Goal: Use online tool/utility: Use online tool/utility

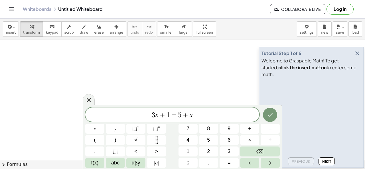
drag, startPoint x: 0, startPoint y: 0, endPoint x: 138, endPoint y: 90, distance: 164.6
click at [87, 104] on div at bounding box center [89, 99] width 12 height 11
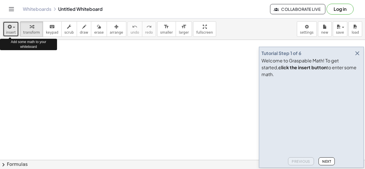
click at [12, 28] on span "button" at bounding box center [12, 27] width 1 height 4
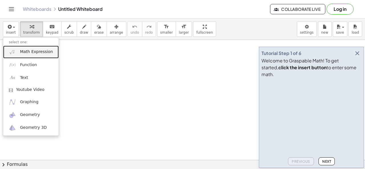
click at [31, 50] on span "Math Expression" at bounding box center [36, 52] width 33 height 6
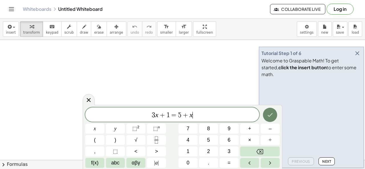
click at [267, 115] on icon "Done" at bounding box center [270, 114] width 7 height 7
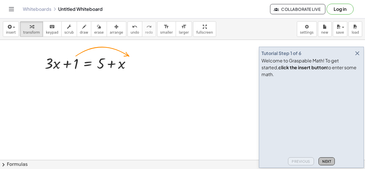
click at [329, 160] on span "Next" at bounding box center [326, 161] width 9 height 4
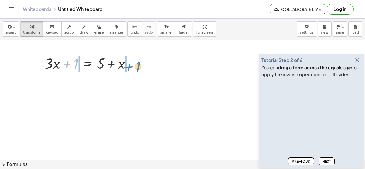
drag, startPoint x: 70, startPoint y: 65, endPoint x: 132, endPoint y: 68, distance: 62.2
click at [132, 68] on div at bounding box center [90, 62] width 96 height 19
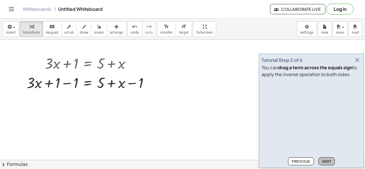
click at [331, 163] on button "Next" at bounding box center [326, 161] width 16 height 8
click at [61, 82] on div at bounding box center [90, 82] width 133 height 19
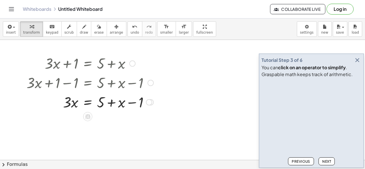
click at [131, 99] on div at bounding box center [90, 101] width 133 height 19
click at [129, 85] on div at bounding box center [90, 82] width 133 height 19
click at [130, 82] on div at bounding box center [90, 82] width 133 height 19
drag, startPoint x: 137, startPoint y: 103, endPoint x: 49, endPoint y: 109, distance: 88.3
click at [49, 109] on div at bounding box center [90, 101] width 133 height 19
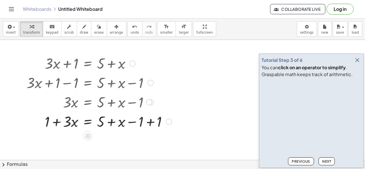
click at [143, 122] on div at bounding box center [99, 120] width 151 height 19
click at [152, 124] on div at bounding box center [99, 120] width 151 height 19
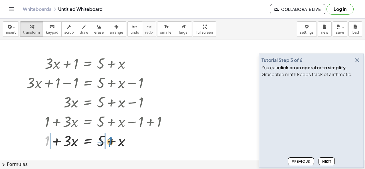
drag, startPoint x: 49, startPoint y: 141, endPoint x: 112, endPoint y: 141, distance: 62.7
click at [112, 141] on div at bounding box center [99, 140] width 151 height 19
click at [114, 143] on div at bounding box center [99, 140] width 151 height 19
click at [46, 138] on div at bounding box center [99, 140] width 151 height 19
drag, startPoint x: 122, startPoint y: 141, endPoint x: 73, endPoint y: 146, distance: 49.3
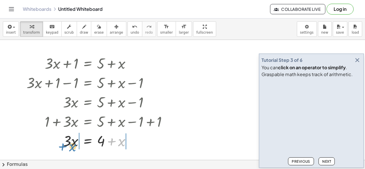
click at [73, 146] on div at bounding box center [99, 140] width 151 height 19
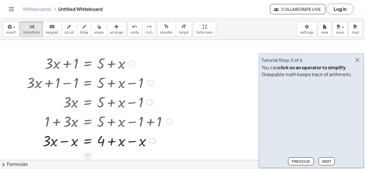
click at [69, 142] on div at bounding box center [99, 140] width 151 height 19
drag, startPoint x: 69, startPoint y: 142, endPoint x: 103, endPoint y: 142, distance: 34.2
click at [103, 142] on div at bounding box center [99, 140] width 151 height 19
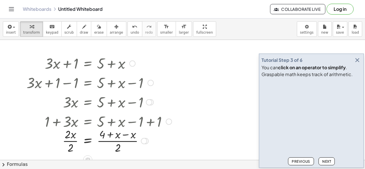
click at [129, 134] on div at bounding box center [99, 140] width 151 height 29
click at [104, 140] on div at bounding box center [99, 140] width 151 height 29
click at [76, 139] on div at bounding box center [99, 140] width 151 height 29
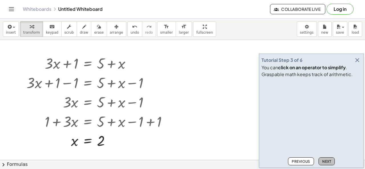
click at [326, 159] on button "Next" at bounding box center [326, 161] width 16 height 8
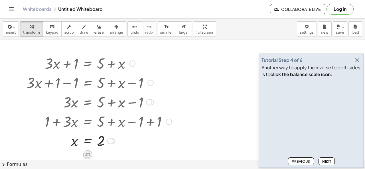
click at [87, 153] on icon at bounding box center [87, 155] width 5 height 5
click at [113, 141] on div at bounding box center [110, 141] width 6 height 6
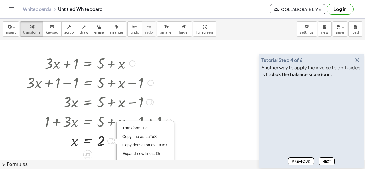
click at [88, 140] on div at bounding box center [99, 140] width 151 height 19
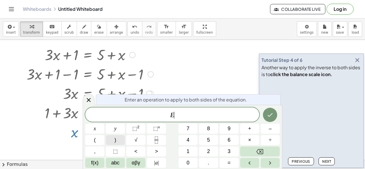
scroll to position [9, 0]
click at [87, 100] on icon at bounding box center [88, 100] width 7 height 7
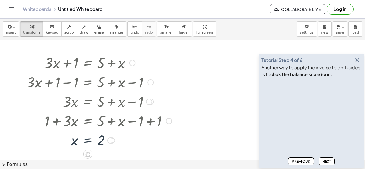
scroll to position [0, 0]
drag, startPoint x: 117, startPoint y: 142, endPoint x: 120, endPoint y: 147, distance: 6.4
click at [120, 147] on div at bounding box center [99, 140] width 151 height 19
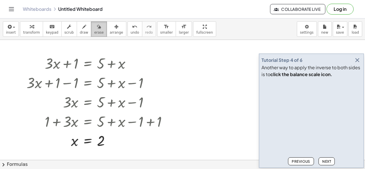
click at [94, 31] on span "erase" at bounding box center [98, 33] width 9 height 4
click at [97, 28] on icon "button" at bounding box center [99, 26] width 4 height 7
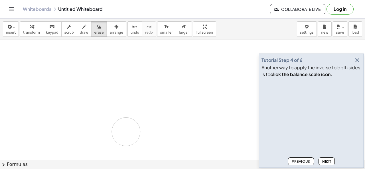
drag, startPoint x: 50, startPoint y: 67, endPoint x: 131, endPoint y: 126, distance: 99.9
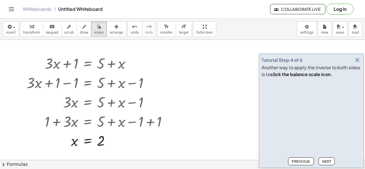
click at [88, 37] on div "insert select one: Math Expression Function Text Youtube Video Graphing Geometr…" at bounding box center [182, 29] width 365 height 21
click at [97, 29] on icon "button" at bounding box center [99, 26] width 4 height 7
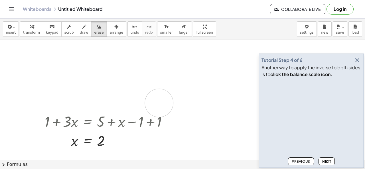
drag, startPoint x: 47, startPoint y: 60, endPoint x: 160, endPoint y: 104, distance: 120.4
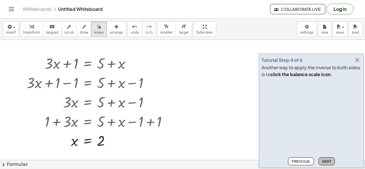
click at [328, 162] on span "Next" at bounding box center [326, 161] width 9 height 4
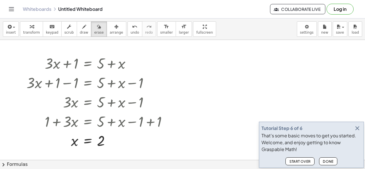
click at [328, 162] on span "Done" at bounding box center [328, 161] width 11 height 4
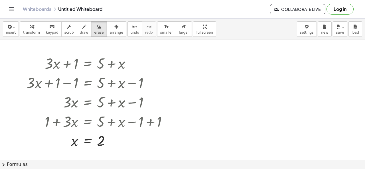
click at [94, 34] on span "erase" at bounding box center [98, 33] width 9 height 4
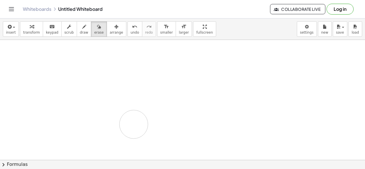
drag, startPoint x: 43, startPoint y: 70, endPoint x: 134, endPoint y: 124, distance: 105.5
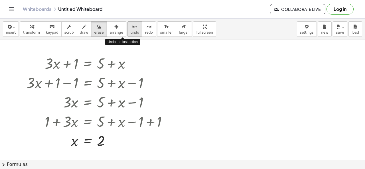
click at [131, 34] on span "undo" at bounding box center [135, 33] width 9 height 4
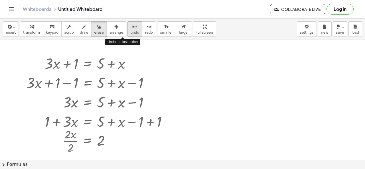
click at [131, 31] on span "undo" at bounding box center [135, 33] width 9 height 4
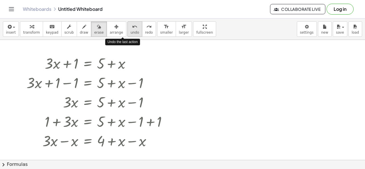
click at [131, 31] on span "undo" at bounding box center [135, 33] width 9 height 4
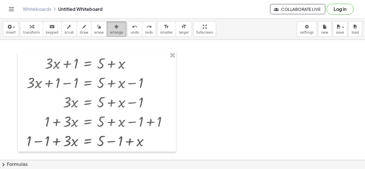
click at [111, 29] on div "button" at bounding box center [116, 26] width 13 height 7
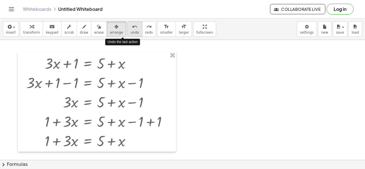
click at [131, 29] on div "undo" at bounding box center [135, 26] width 9 height 7
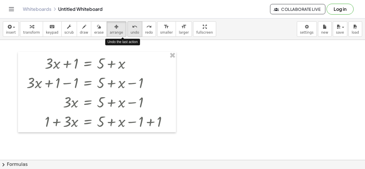
click at [131, 29] on div "undo" at bounding box center [135, 26] width 9 height 7
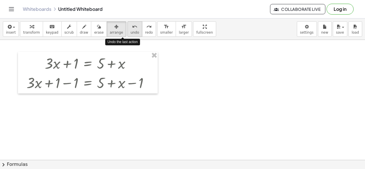
click at [131, 29] on div "undo" at bounding box center [135, 26] width 9 height 7
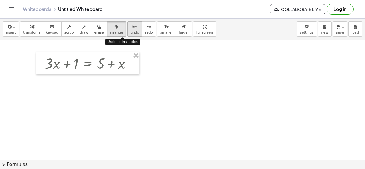
click at [131, 29] on div "undo" at bounding box center [135, 26] width 9 height 7
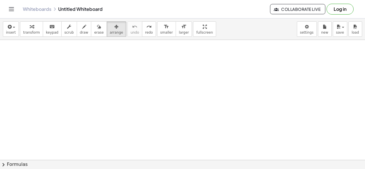
click at [7, 25] on icon "button" at bounding box center [9, 26] width 5 height 7
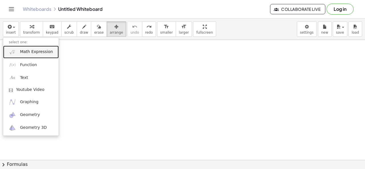
click at [32, 50] on span "Math Expression" at bounding box center [36, 52] width 33 height 6
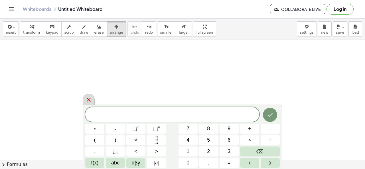
click at [91, 101] on icon at bounding box center [88, 99] width 7 height 7
